Goal: Answer question/provide support

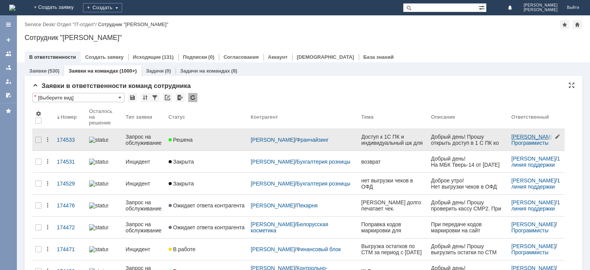
click at [514, 134] on link "[PERSON_NAME]" at bounding box center [534, 137] width 44 height 6
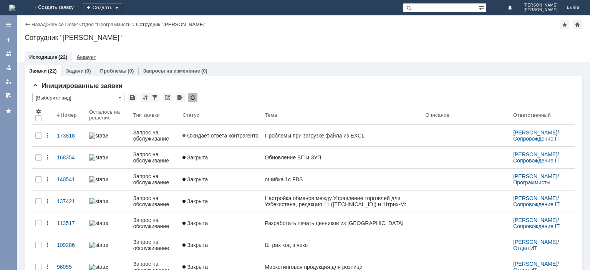
click at [88, 58] on link "Аккаунт" at bounding box center [87, 57] width 20 height 6
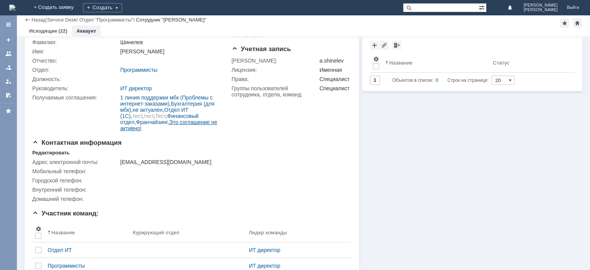
scroll to position [63, 0]
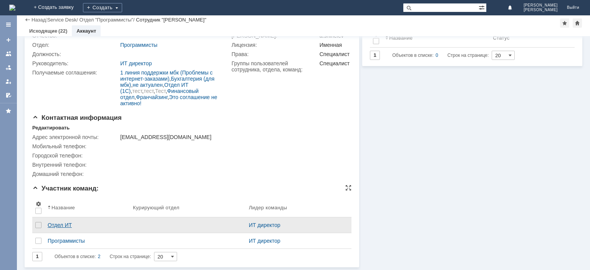
click at [64, 223] on div "Отдел ИТ" at bounding box center [87, 225] width 79 height 6
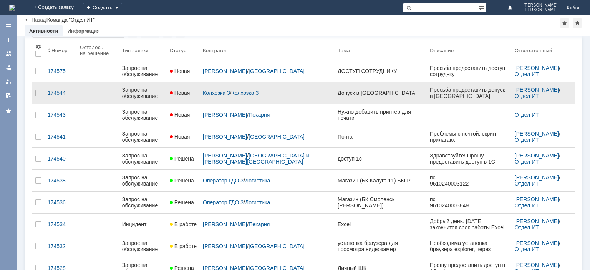
scroll to position [77, 0]
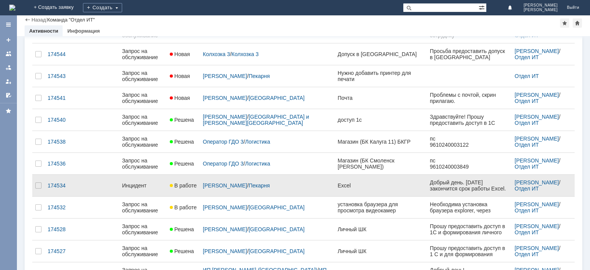
click at [146, 183] on div "Инцидент" at bounding box center [143, 186] width 42 height 6
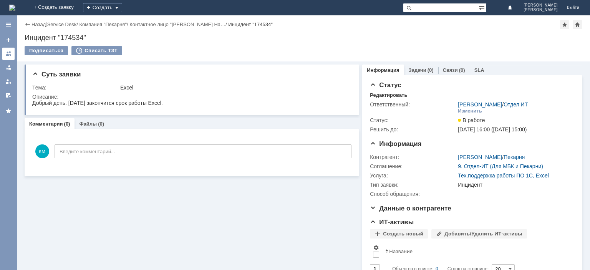
click at [10, 54] on div at bounding box center [8, 54] width 6 height 6
